Goal: Task Accomplishment & Management: Manage account settings

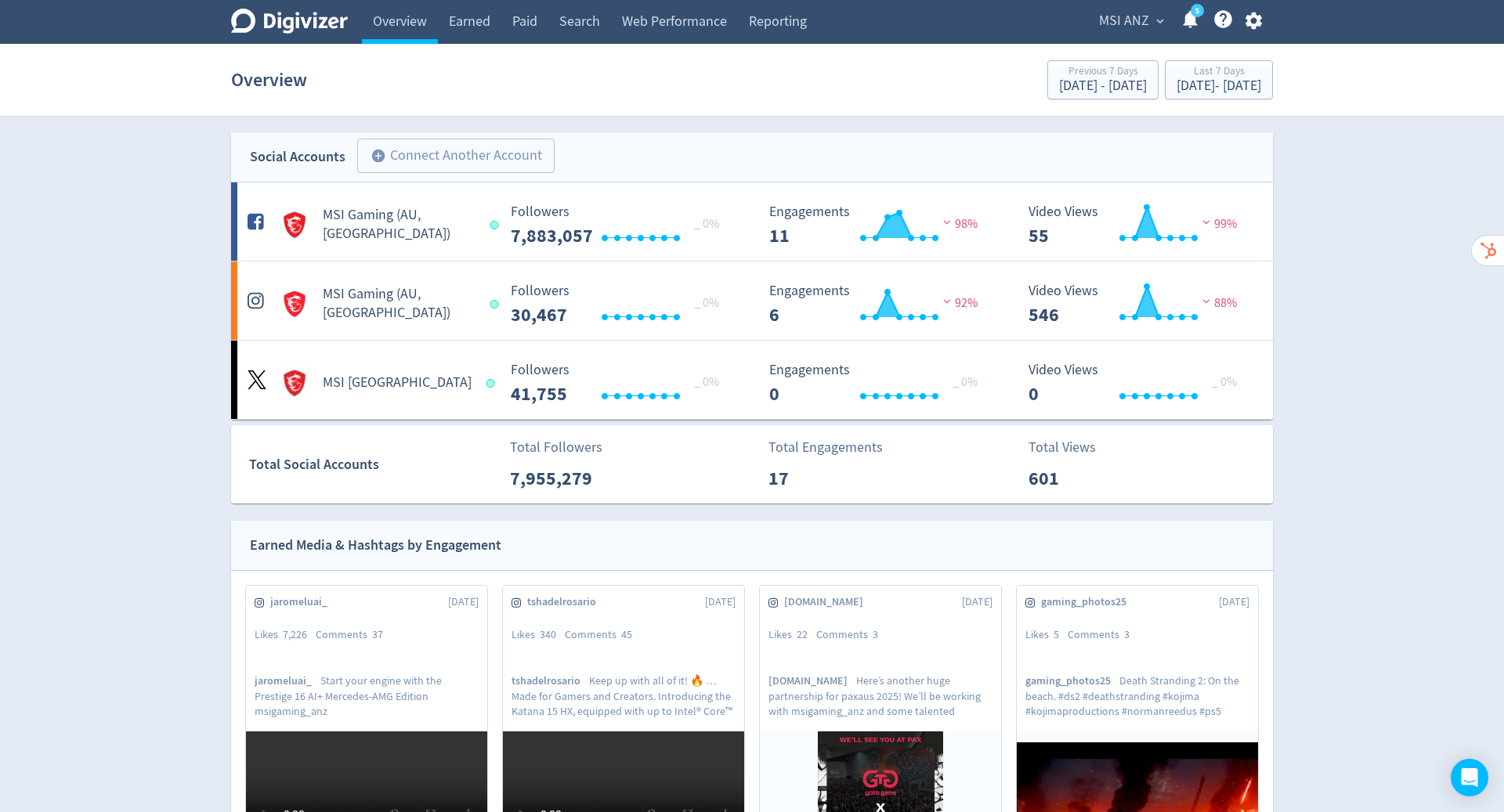
click at [1146, 14] on span "MSI ANZ" at bounding box center [1123, 21] width 50 height 25
click at [1120, 53] on link "Manage Brand Space" at bounding box center [1099, 55] width 141 height 43
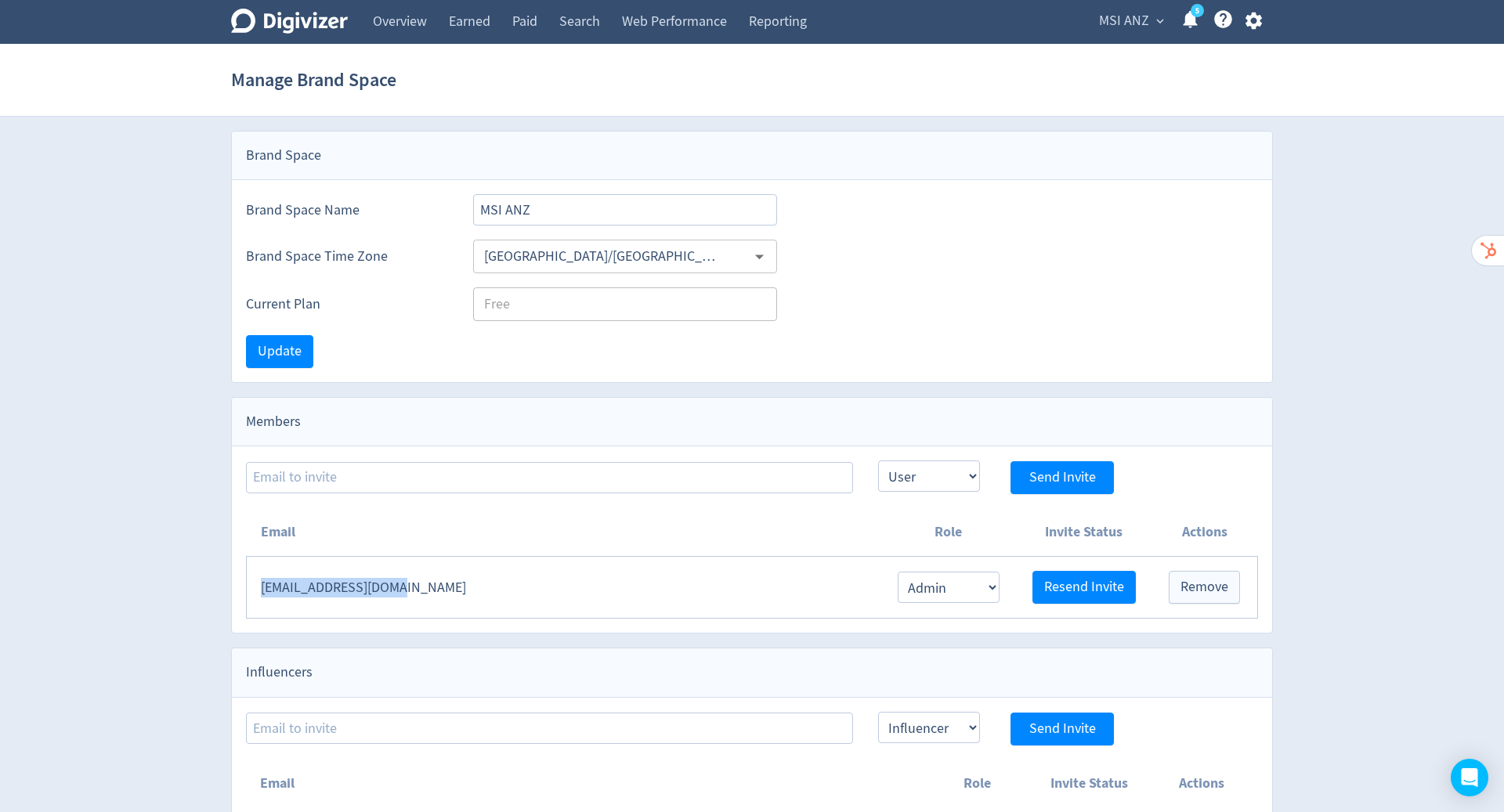
drag, startPoint x: 438, startPoint y: 585, endPoint x: 261, endPoint y: 586, distance: 177.0
click at [261, 586] on td "[EMAIL_ADDRESS][DOMAIN_NAME]" at bounding box center [563, 587] width 634 height 62
copy td "[EMAIL_ADDRESS][DOMAIN_NAME]"
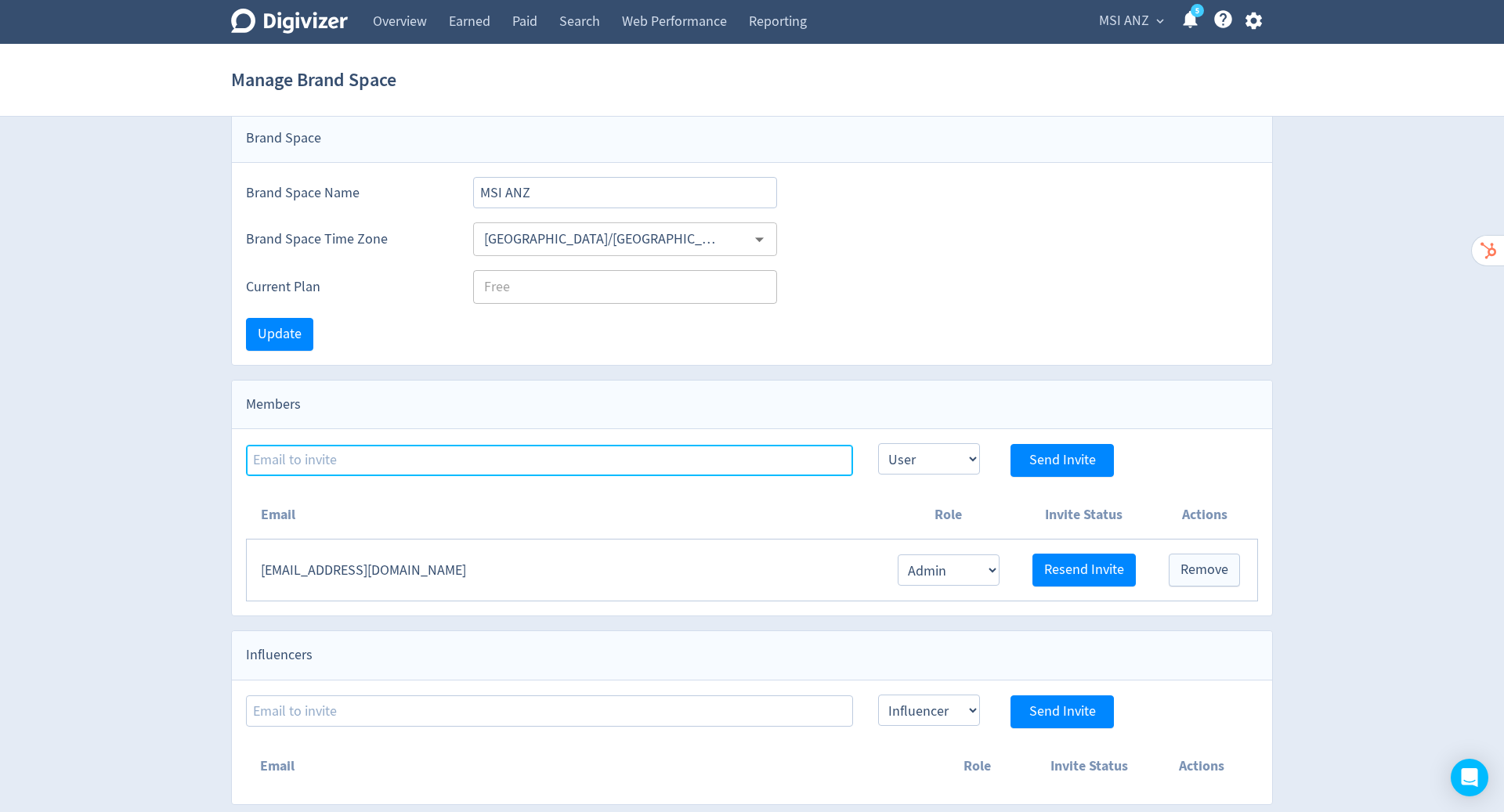
click at [492, 450] on input at bounding box center [549, 460] width 607 height 32
paste input "[PERSON_NAME][EMAIL_ADDRESS][DOMAIN_NAME]"
type input "[PERSON_NAME][EMAIL_ADDRESS][DOMAIN_NAME]"
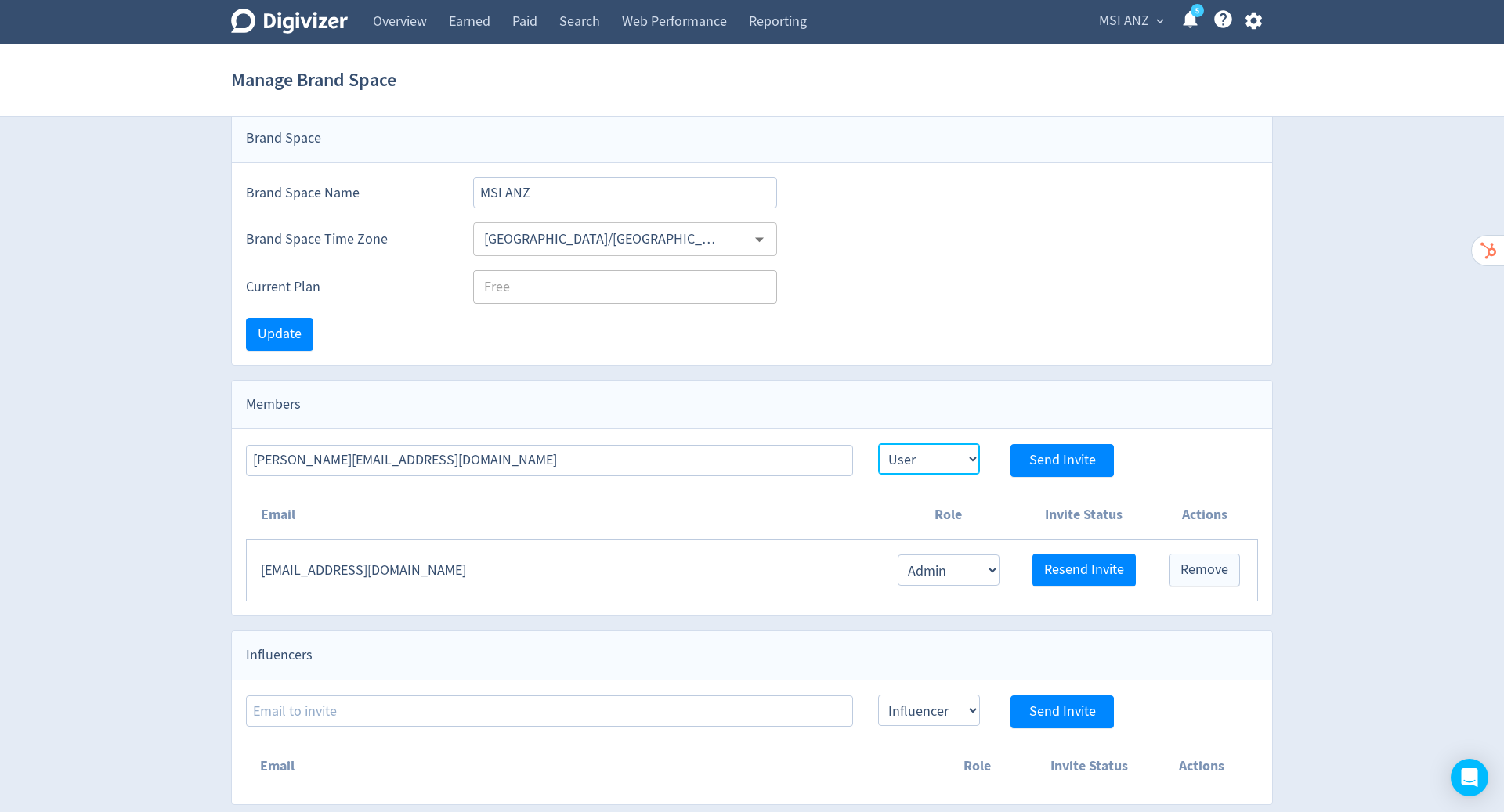
click at [935, 452] on select "Admin User" at bounding box center [928, 458] width 102 height 32
select select "ADMIN"
click at [878, 443] on select "Admin User" at bounding box center [928, 458] width 102 height 32
click at [1078, 454] on span "Send Invite" at bounding box center [1062, 460] width 66 height 14
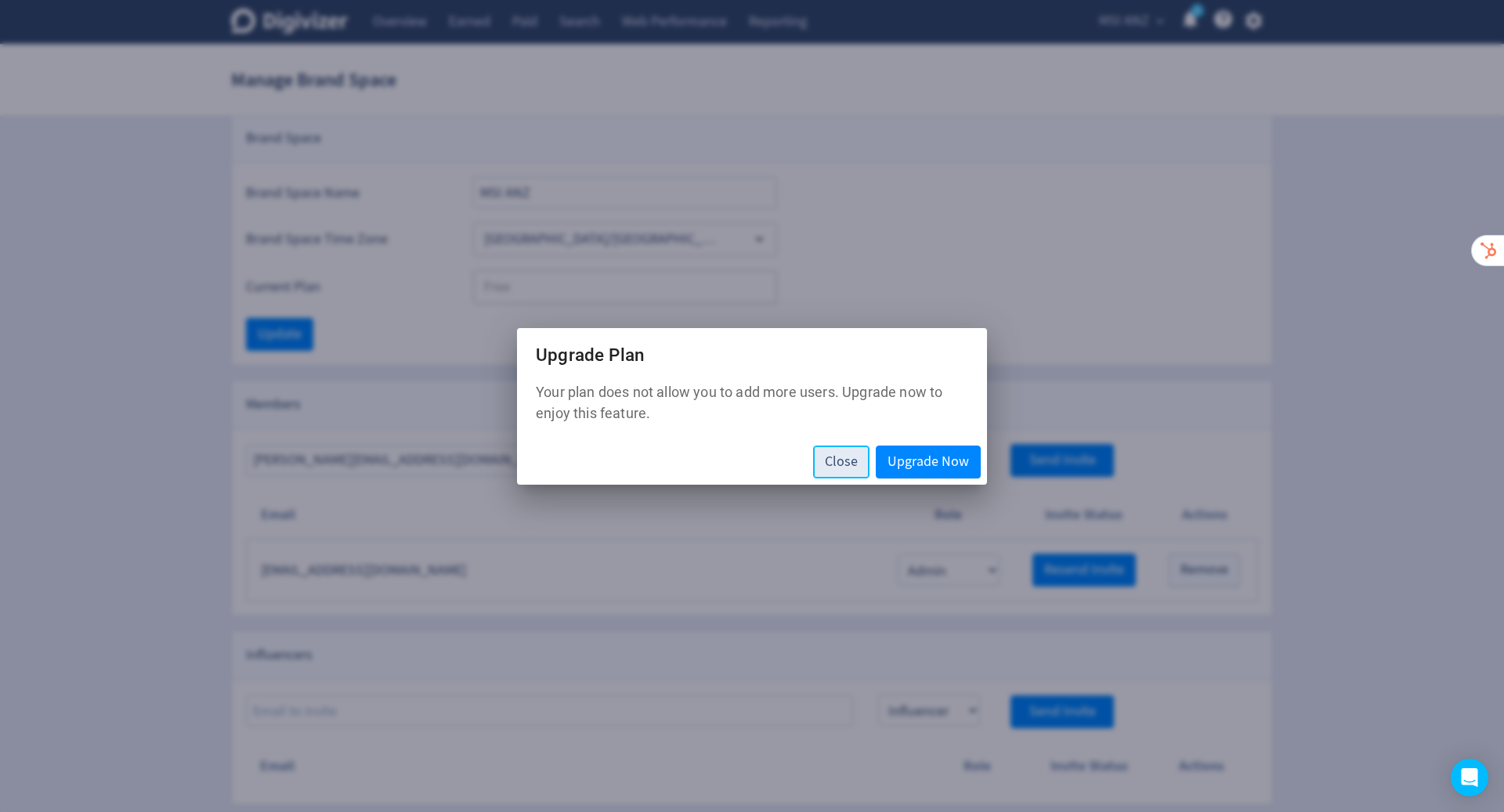
click at [831, 462] on span "Close" at bounding box center [842, 462] width 33 height 14
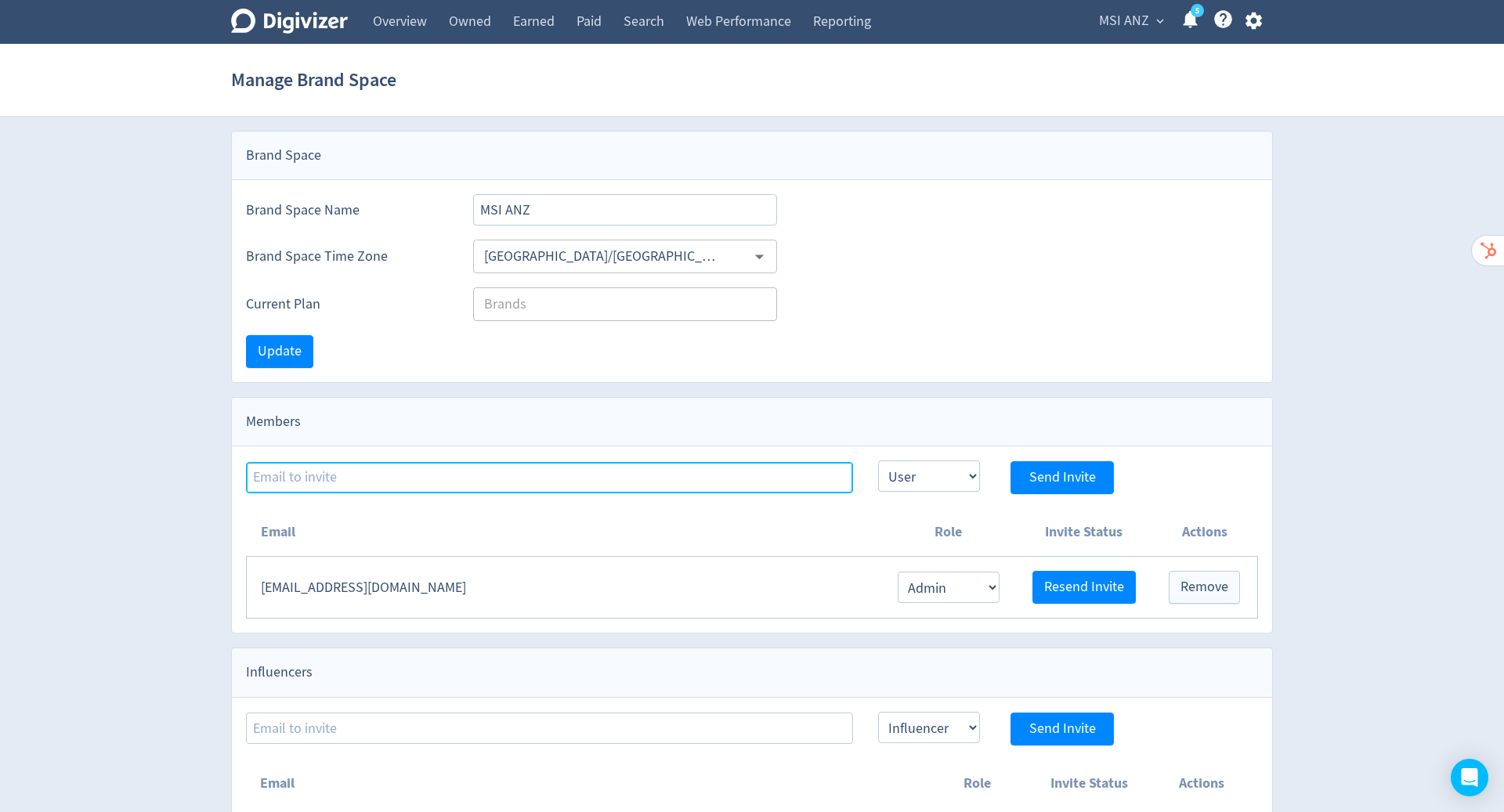
click at [398, 470] on input at bounding box center [549, 477] width 607 height 32
paste input "[PERSON_NAME][EMAIL_ADDRESS][DOMAIN_NAME]"
type input "[PERSON_NAME][EMAIL_ADDRESS][DOMAIN_NAME]"
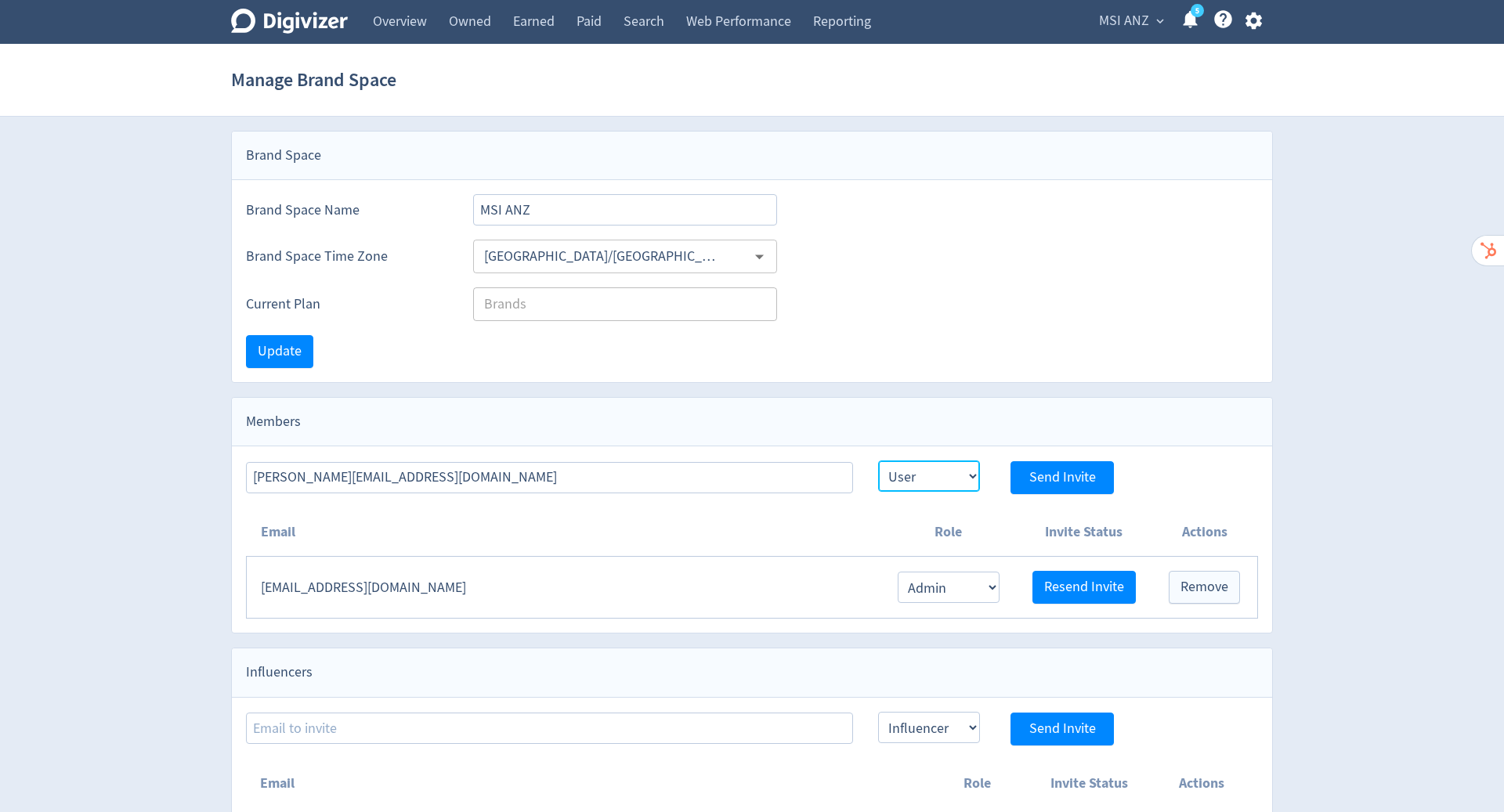
click at [942, 469] on select "Admin User" at bounding box center [928, 476] width 102 height 32
select select "ADMIN"
click at [878, 460] on select "Admin User" at bounding box center [928, 476] width 102 height 32
click at [1036, 470] on span "Send Invite" at bounding box center [1062, 477] width 66 height 14
select select "USER"
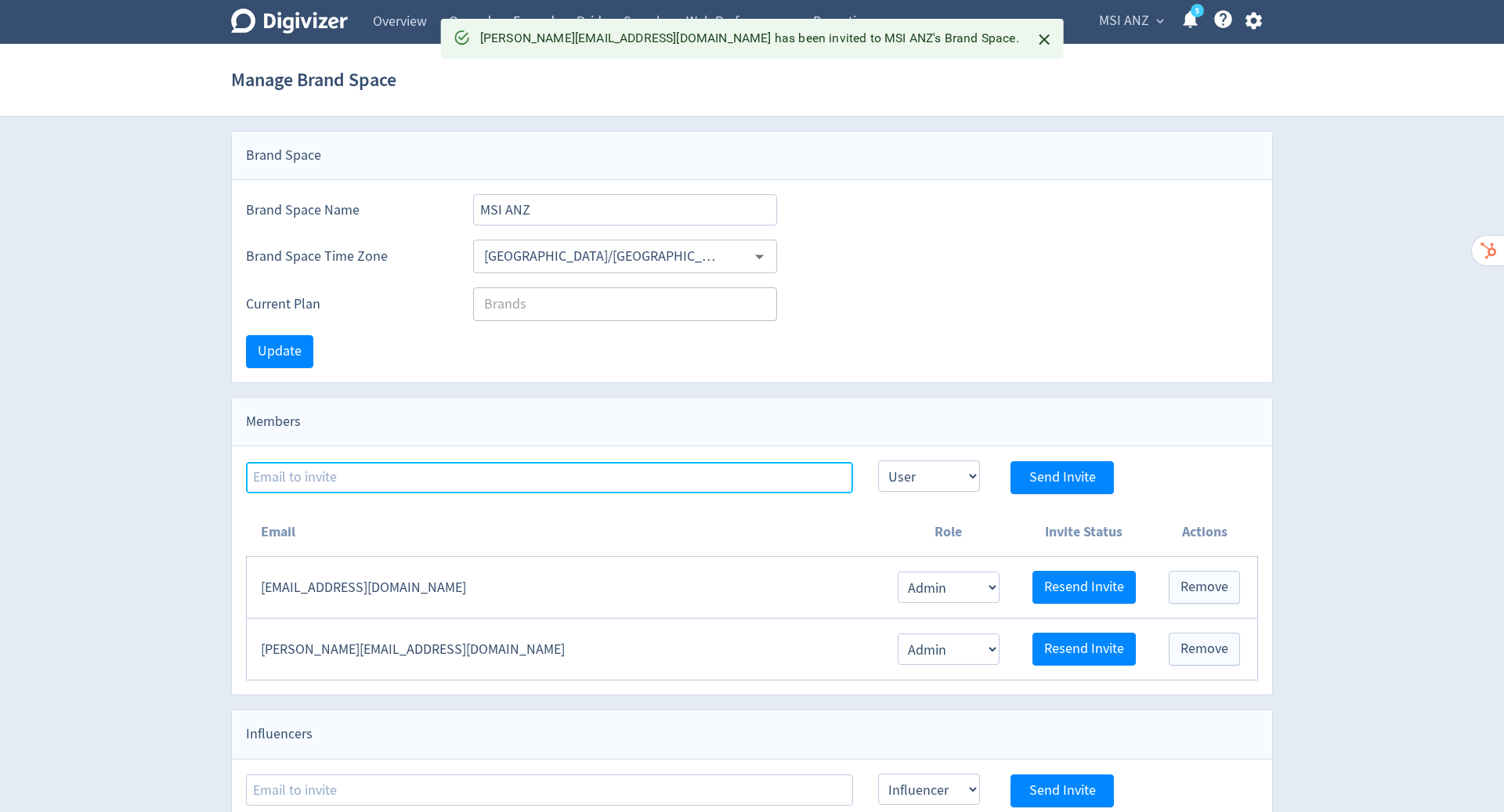
click at [624, 465] on input at bounding box center [549, 477] width 607 height 32
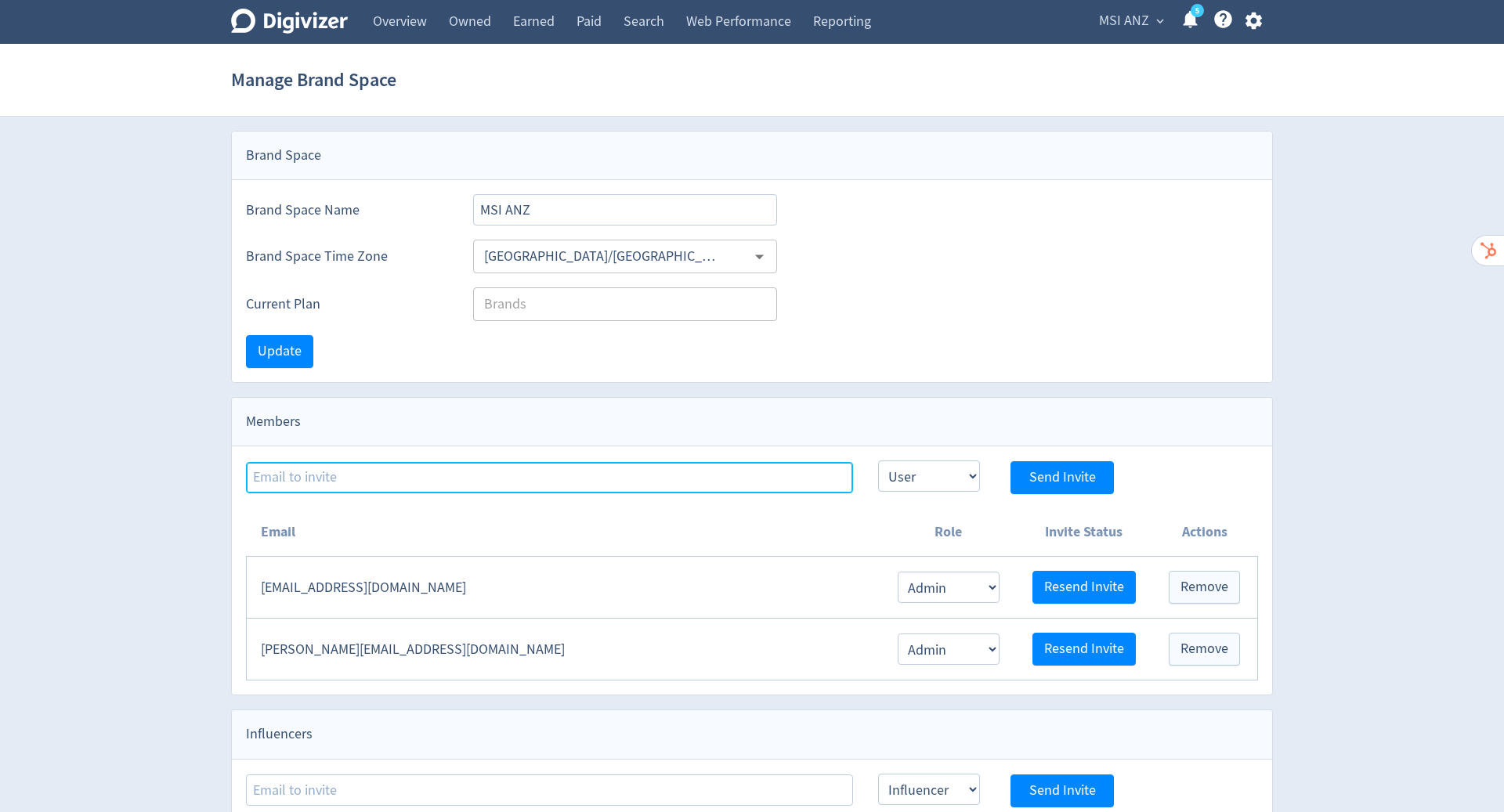
paste input "[EMAIL_ADDRESS][DOMAIN_NAME]"
type input "[EMAIL_ADDRESS][DOMAIN_NAME]"
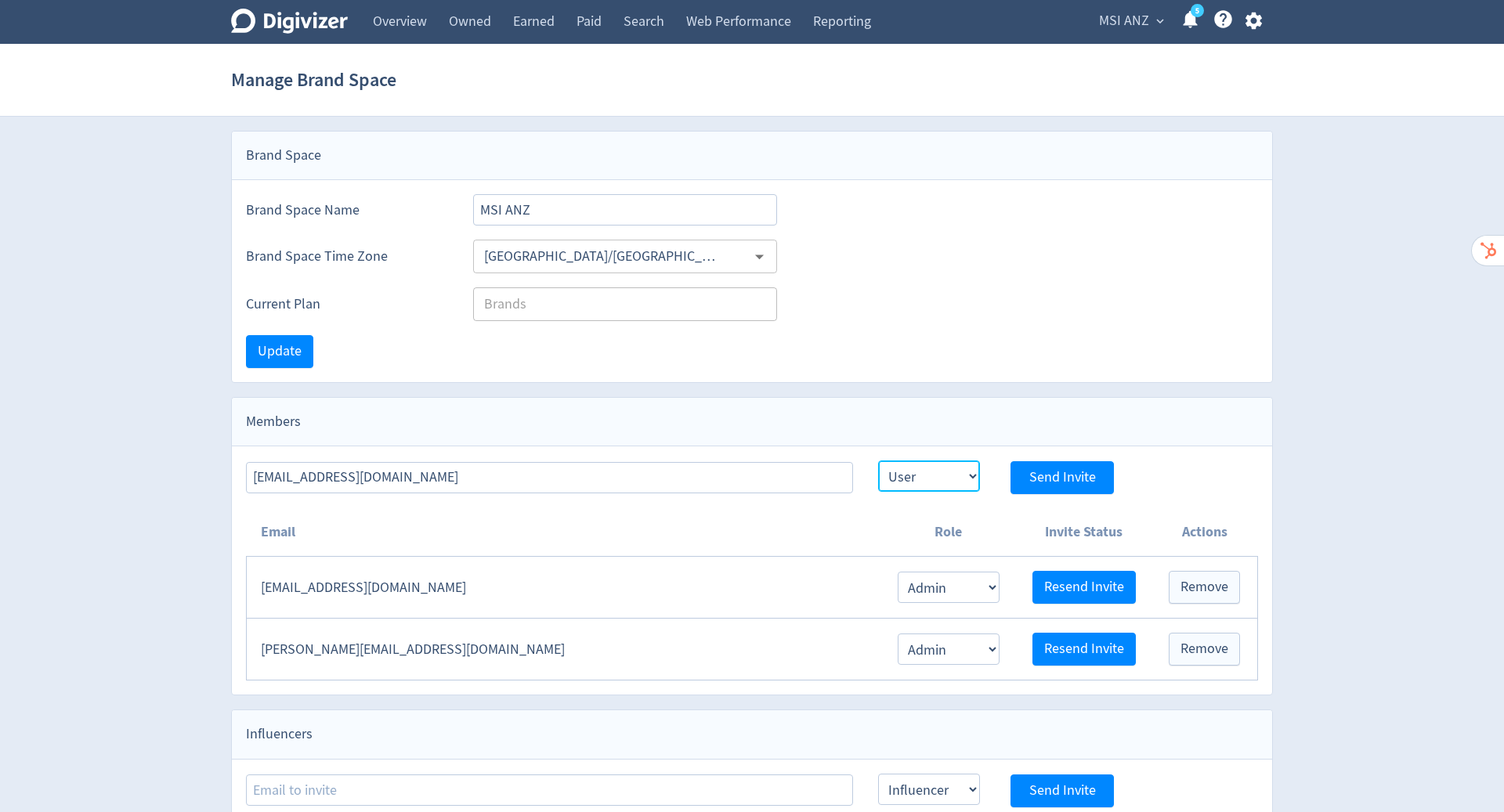
click at [936, 479] on select "Admin User" at bounding box center [928, 476] width 102 height 32
select select "ADMIN"
click at [878, 460] on select "Admin User" at bounding box center [928, 476] width 102 height 32
click at [1055, 473] on span "Send Invite" at bounding box center [1062, 477] width 66 height 14
select select "USER"
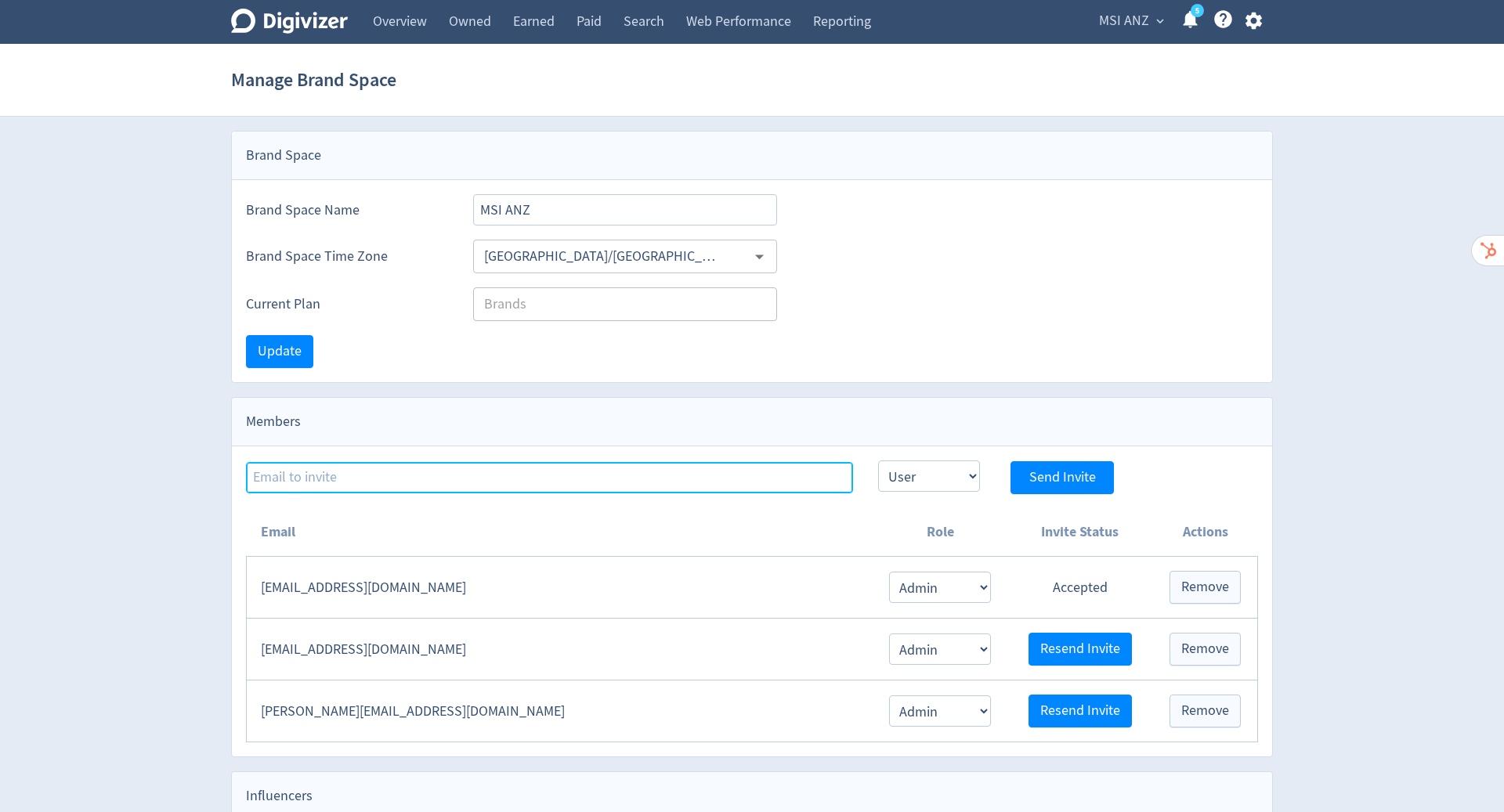
click at [477, 477] on input at bounding box center [549, 477] width 607 height 32
paste input "[PERSON_NAME][EMAIL_ADDRESS][PERSON_NAME][DOMAIN_NAME]"
type input "[PERSON_NAME][EMAIL_ADDRESS][PERSON_NAME][DOMAIN_NAME]"
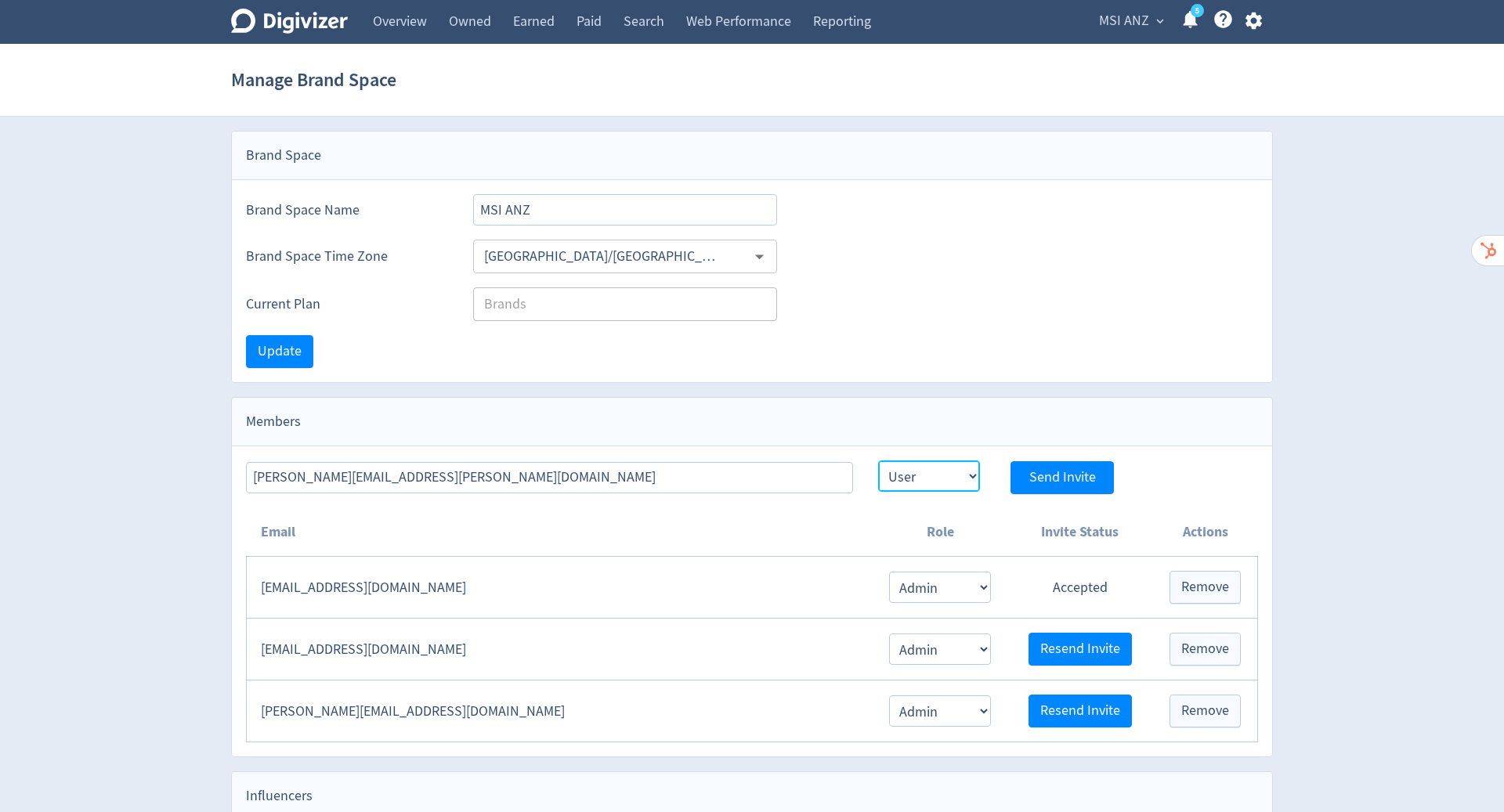
click at [955, 477] on select "Admin User" at bounding box center [928, 476] width 102 height 32
select select "ADMIN"
click at [878, 460] on select "Admin User" at bounding box center [928, 476] width 102 height 32
click at [1081, 470] on span "Send Invite" at bounding box center [1062, 477] width 66 height 14
select select "USER"
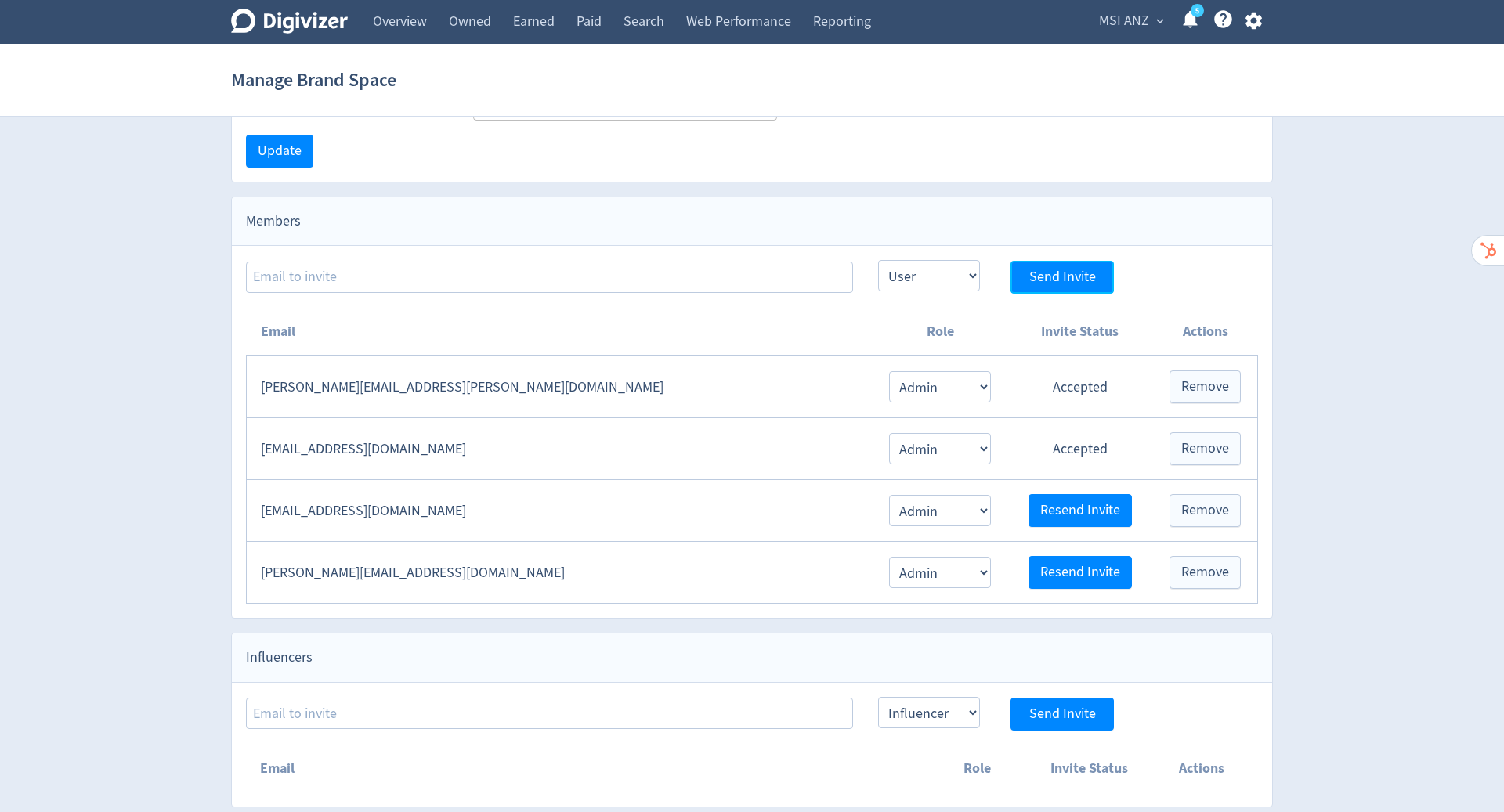
scroll to position [59, 0]
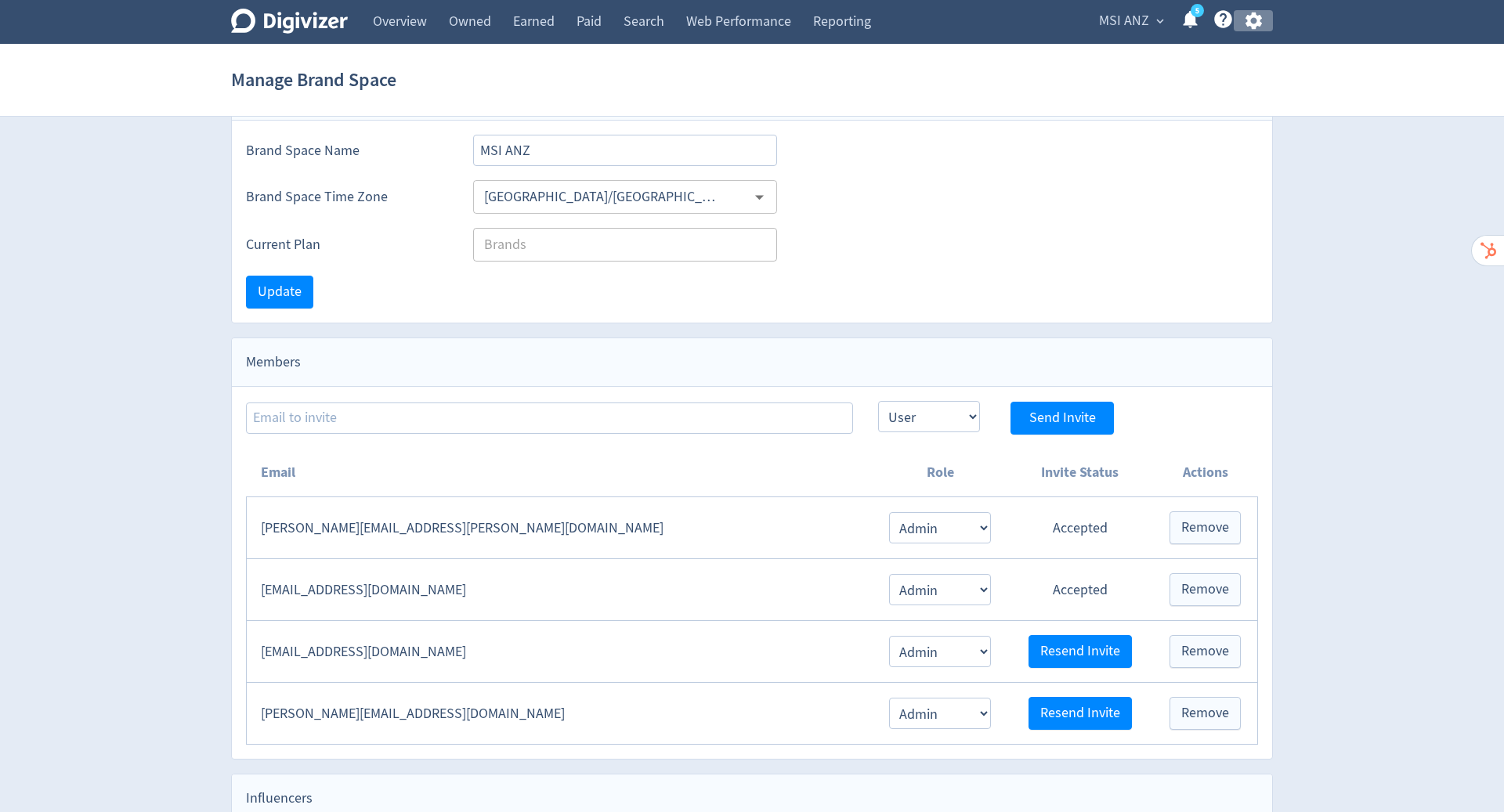
click at [1259, 26] on icon "button" at bounding box center [1253, 21] width 21 height 21
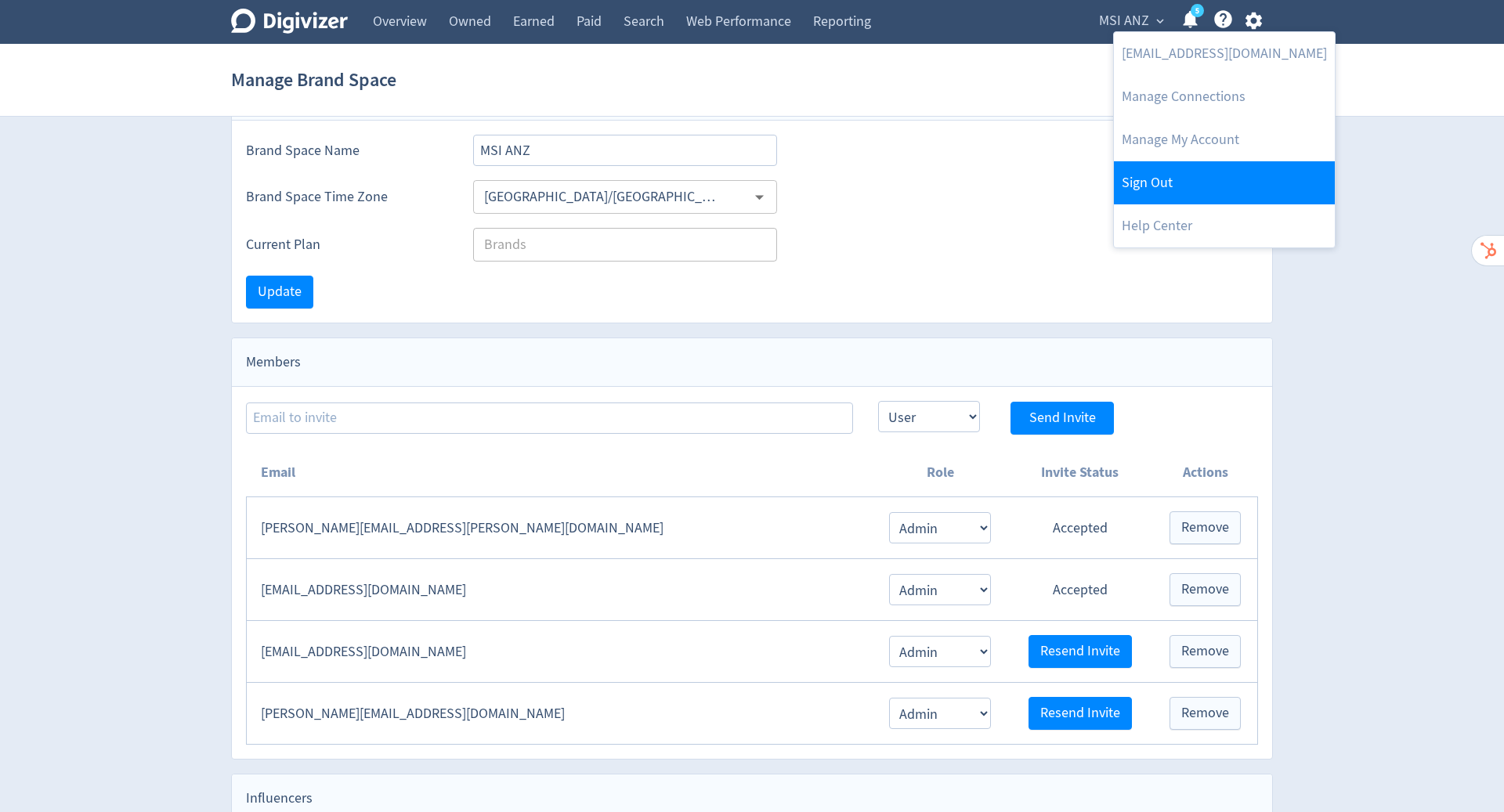
click at [1194, 178] on link "Sign Out" at bounding box center [1225, 182] width 221 height 43
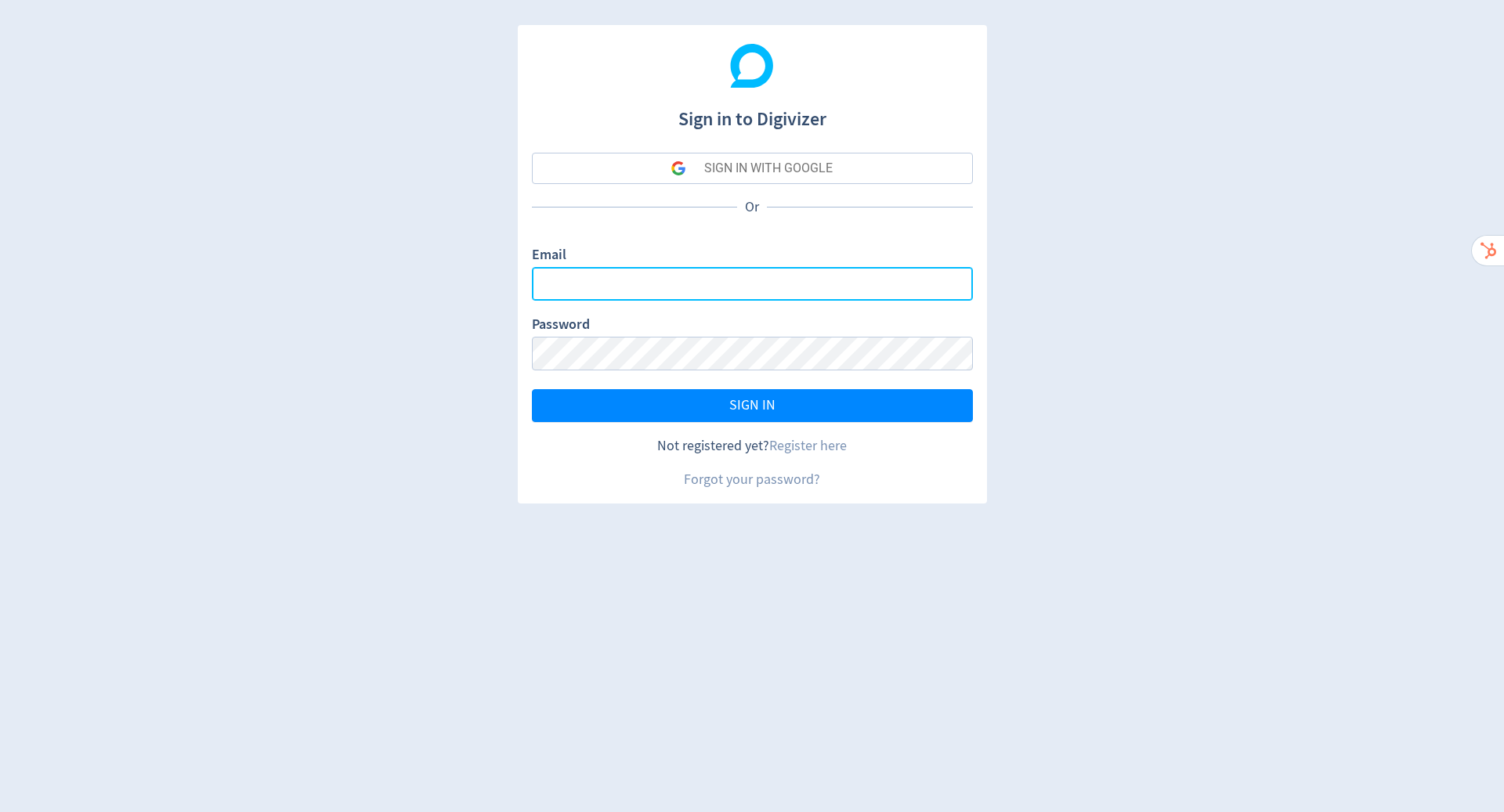
click at [859, 285] on input "Email" at bounding box center [752, 283] width 441 height 34
type input "[PERSON_NAME][EMAIL_ADDRESS][PERSON_NAME][DOMAIN_NAME]"
